Goal: Task Accomplishment & Management: Manage account settings

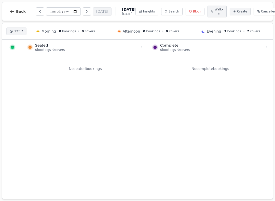
click at [17, 12] on span "Back" at bounding box center [21, 12] width 10 height 4
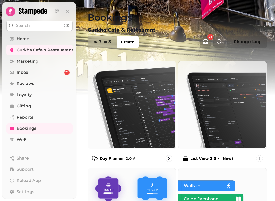
click at [206, 129] on img at bounding box center [222, 104] width 88 height 88
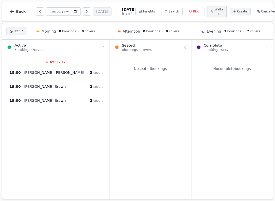
click at [10, 13] on icon "button" at bounding box center [11, 11] width 5 height 5
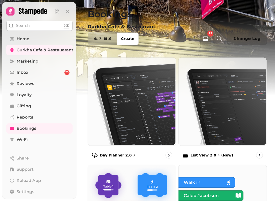
scroll to position [9, 0]
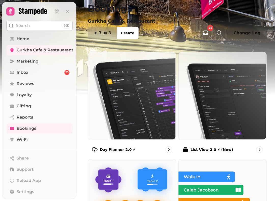
click at [242, 148] on div "List View 2.0 ⚡ (New)" at bounding box center [222, 149] width 89 height 15
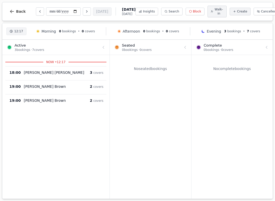
click at [11, 12] on icon "button" at bounding box center [12, 11] width 4 height 3
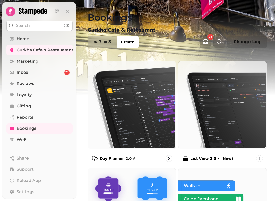
click at [187, 158] on icon at bounding box center [185, 159] width 6 height 6
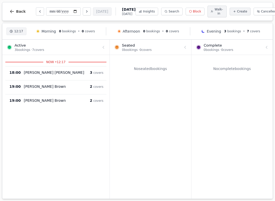
click at [122, 9] on span "[DATE]" at bounding box center [128, 9] width 13 height 5
click at [122, 8] on span "[DATE]" at bounding box center [128, 9] width 13 height 5
click at [131, 46] on div at bounding box center [150, 47] width 77 height 14
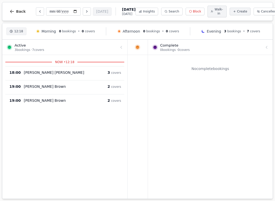
click at [171, 43] on div at bounding box center [210, 47] width 119 height 14
